Goal: Check status: Check status

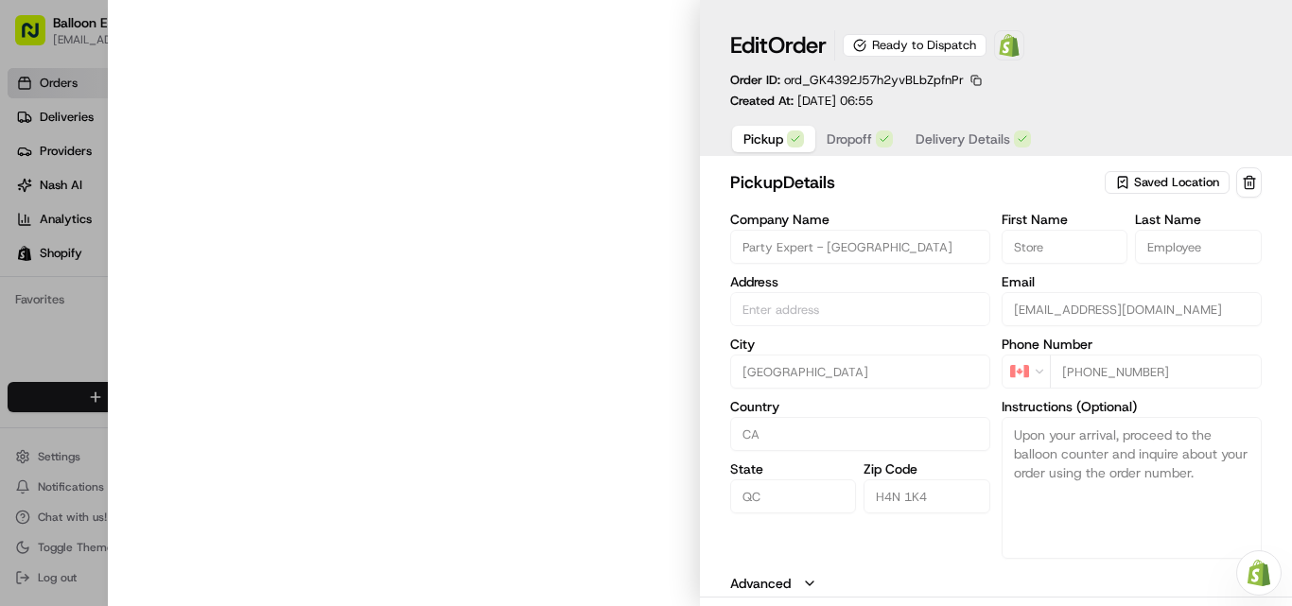
type input "[STREET_ADDRESS]"
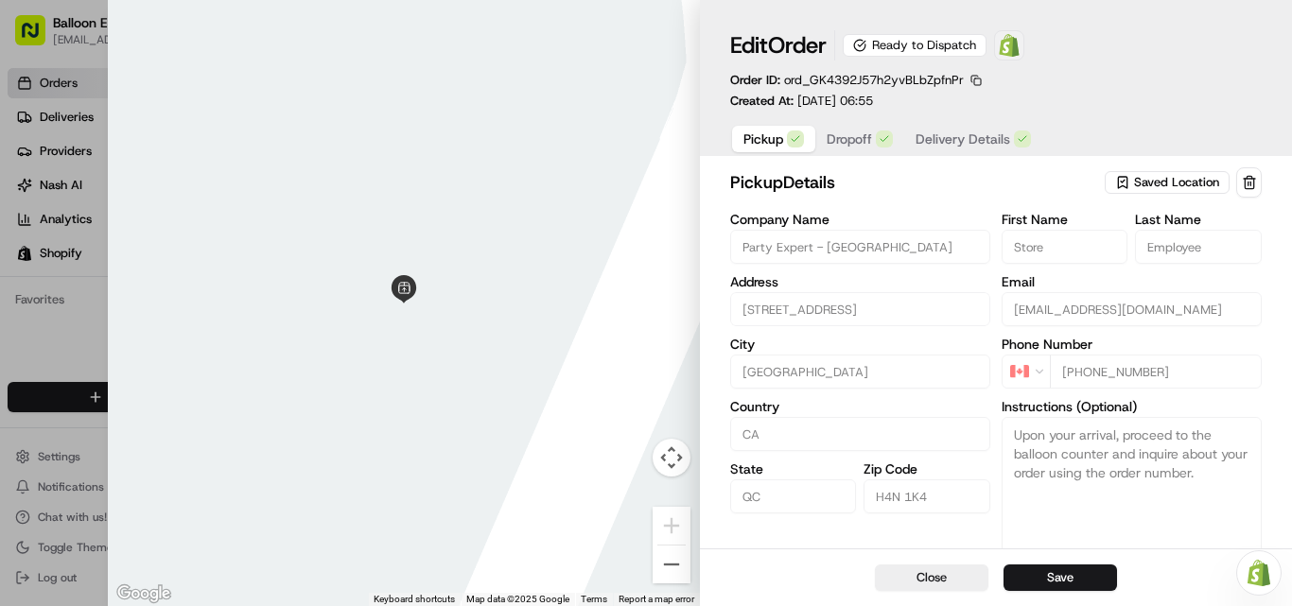
drag, startPoint x: 1020, startPoint y: 50, endPoint x: 999, endPoint y: 55, distance: 21.3
click at [1020, 50] on img at bounding box center [1009, 45] width 23 height 23
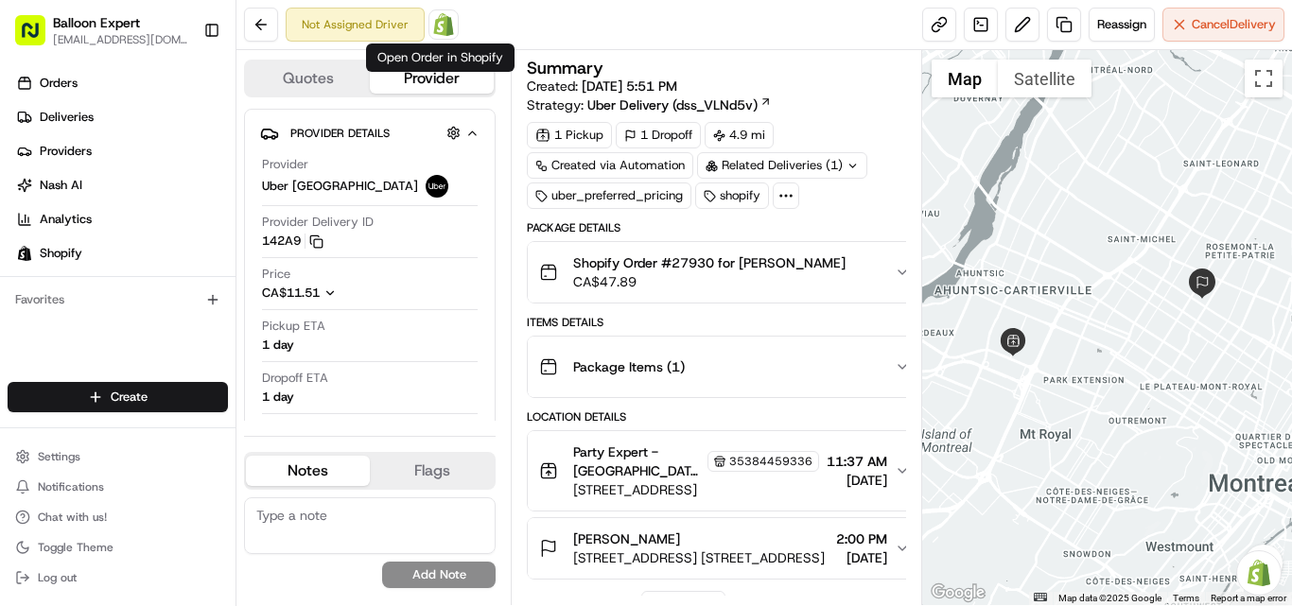
click at [444, 31] on img at bounding box center [443, 24] width 23 height 23
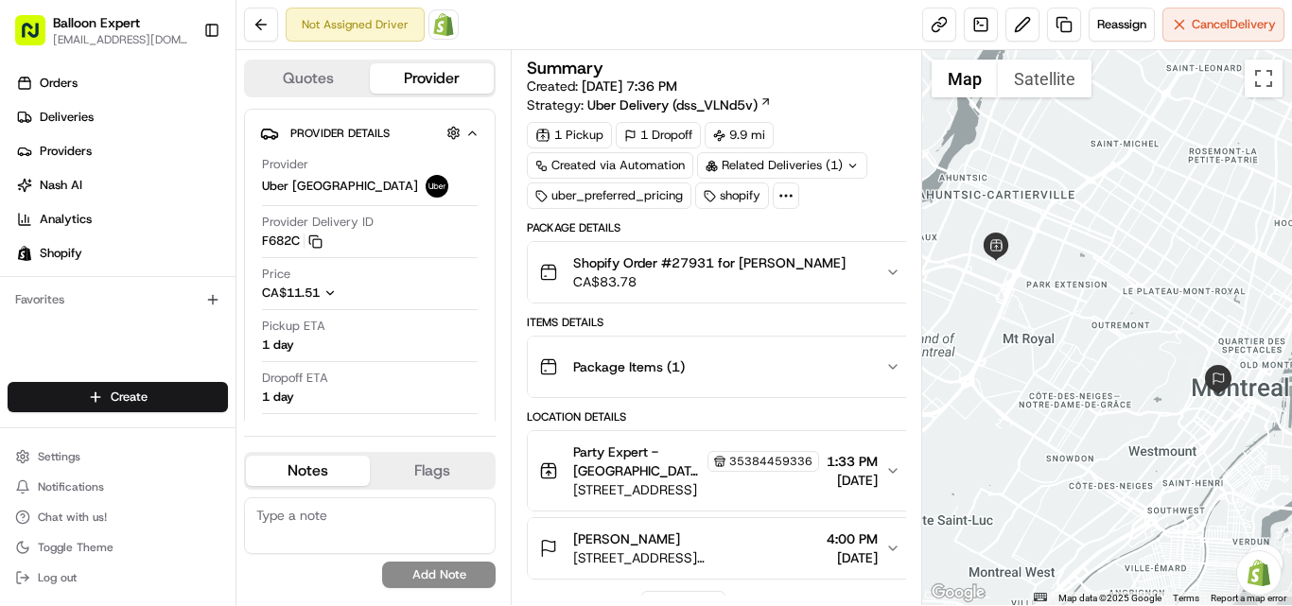
click at [446, 14] on img at bounding box center [443, 24] width 23 height 23
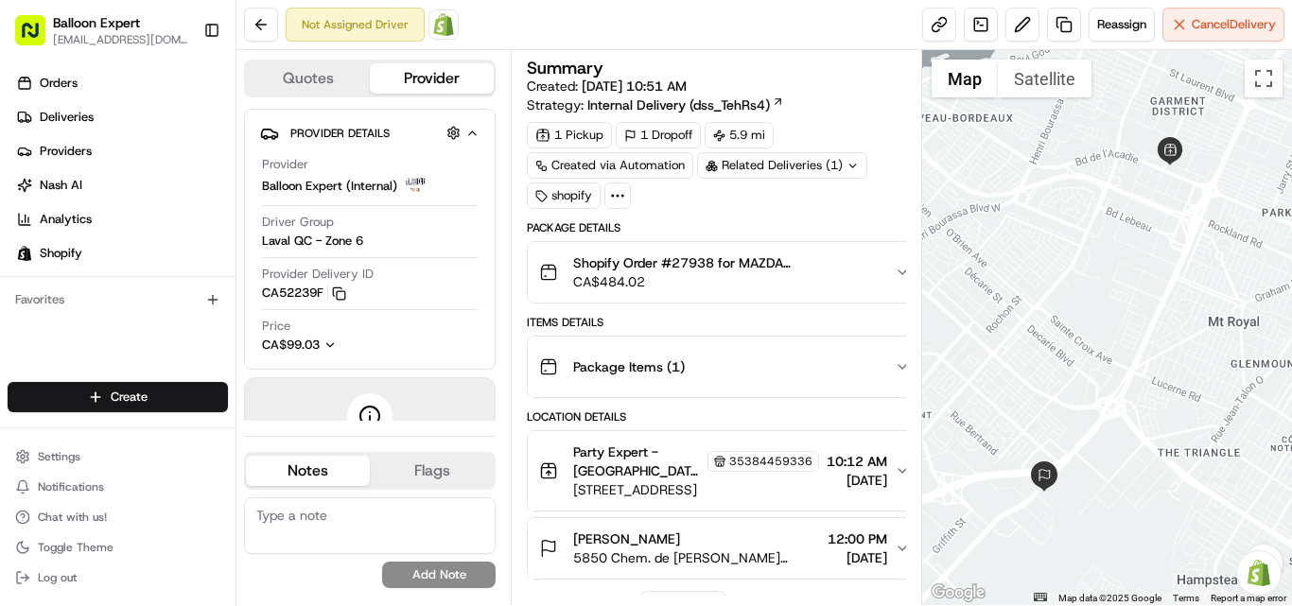
click at [444, 28] on img at bounding box center [443, 24] width 23 height 23
